Goal: Find specific page/section: Locate a particular part of the current website

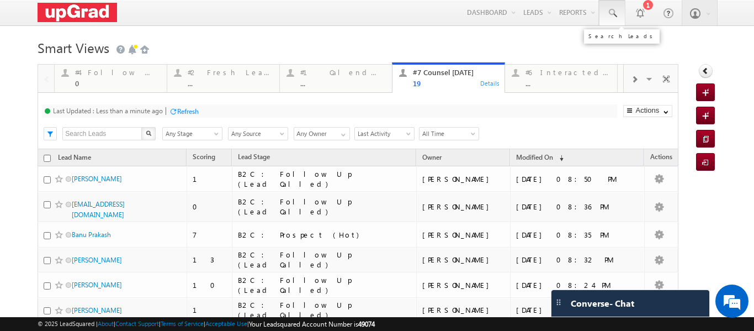
click at [608, 12] on span at bounding box center [612, 13] width 11 height 11
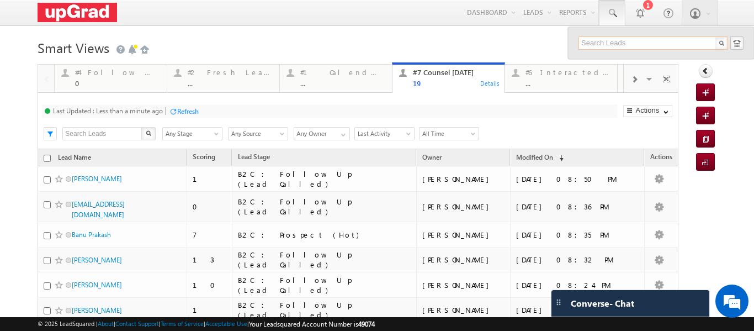
paste input "90710 74881"
drag, startPoint x: 598, startPoint y: 43, endPoint x: 609, endPoint y: 51, distance: 14.2
click at [598, 45] on input "90710 74881" at bounding box center [653, 42] width 150 height 13
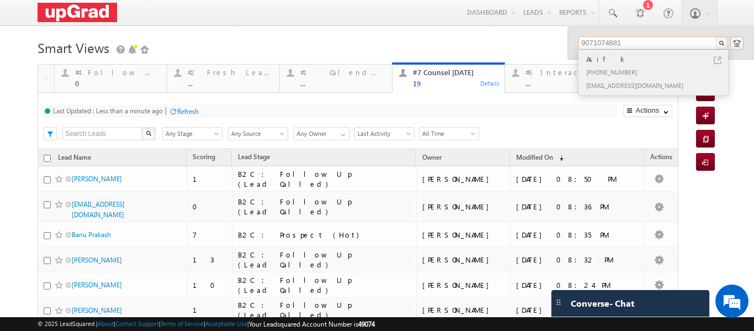
type input "9071074881"
drag, startPoint x: 575, startPoint y: 52, endPoint x: 645, endPoint y: 88, distance: 78.5
click at [645, 88] on div "Asif k [PHONE_NUMBER] [EMAIL_ADDRESS][DOMAIN_NAME]" at bounding box center [652, 72] width 148 height 45
copy div "Asif k [PHONE_NUMBER] [EMAIL_ADDRESS][DOMAIN_NAME]"
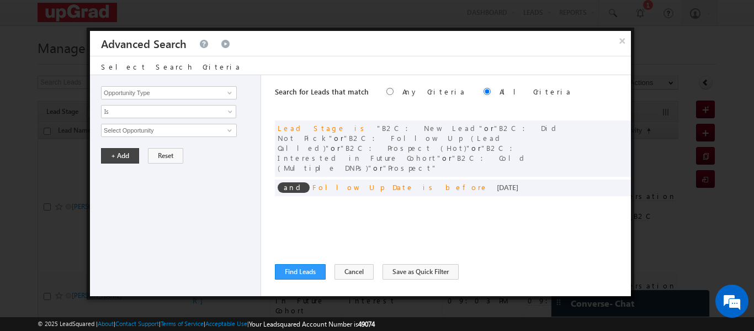
click at [622, 44] on button "×" at bounding box center [622, 40] width 18 height 19
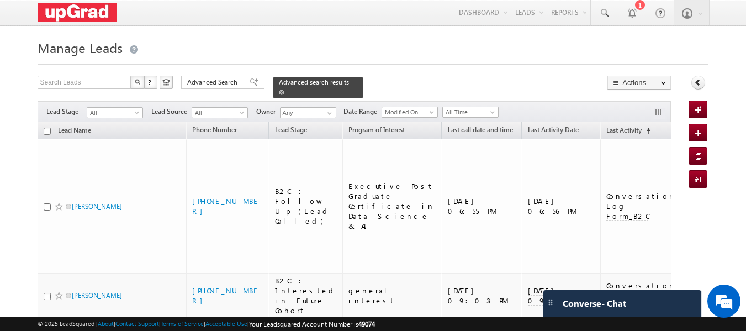
click at [342, 82] on div "Advanced search results" at bounding box center [317, 88] width 89 height 22
click at [609, 13] on span at bounding box center [603, 13] width 11 height 11
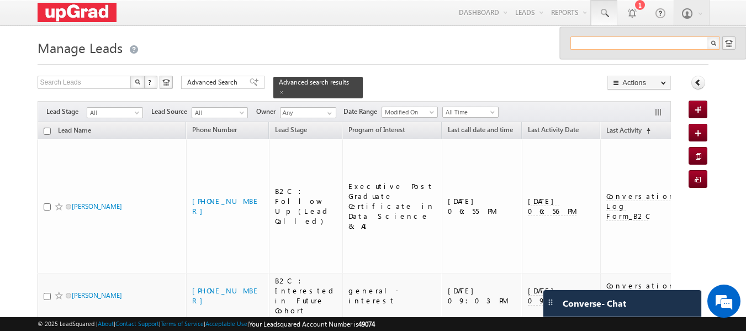
paste input "7077781877"
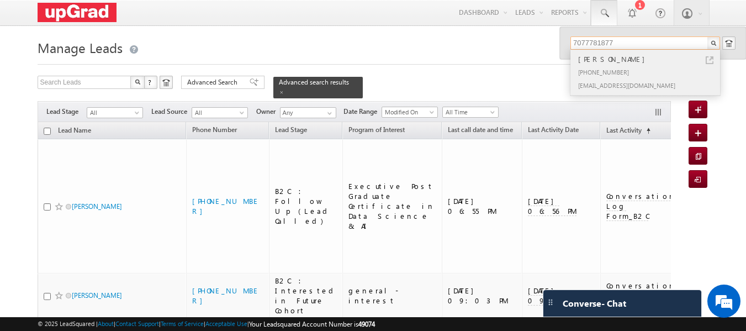
type input "7077781877"
click at [603, 63] on div "[PERSON_NAME]" at bounding box center [650, 59] width 148 height 12
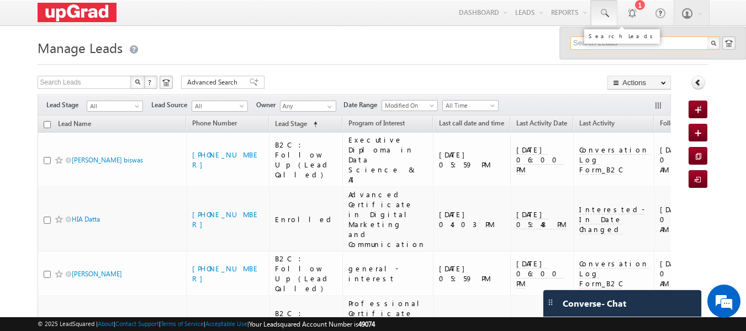
paste input "8093debasis@gmail.com"
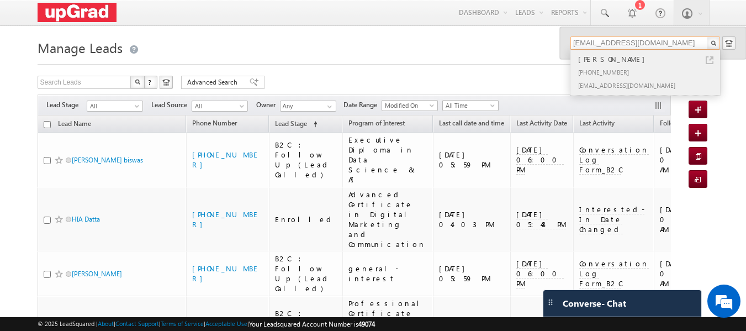
type input "8093debasis@gmail.com"
click at [610, 59] on div "[PERSON_NAME]" at bounding box center [650, 59] width 148 height 12
